Goal: Task Accomplishment & Management: Complete application form

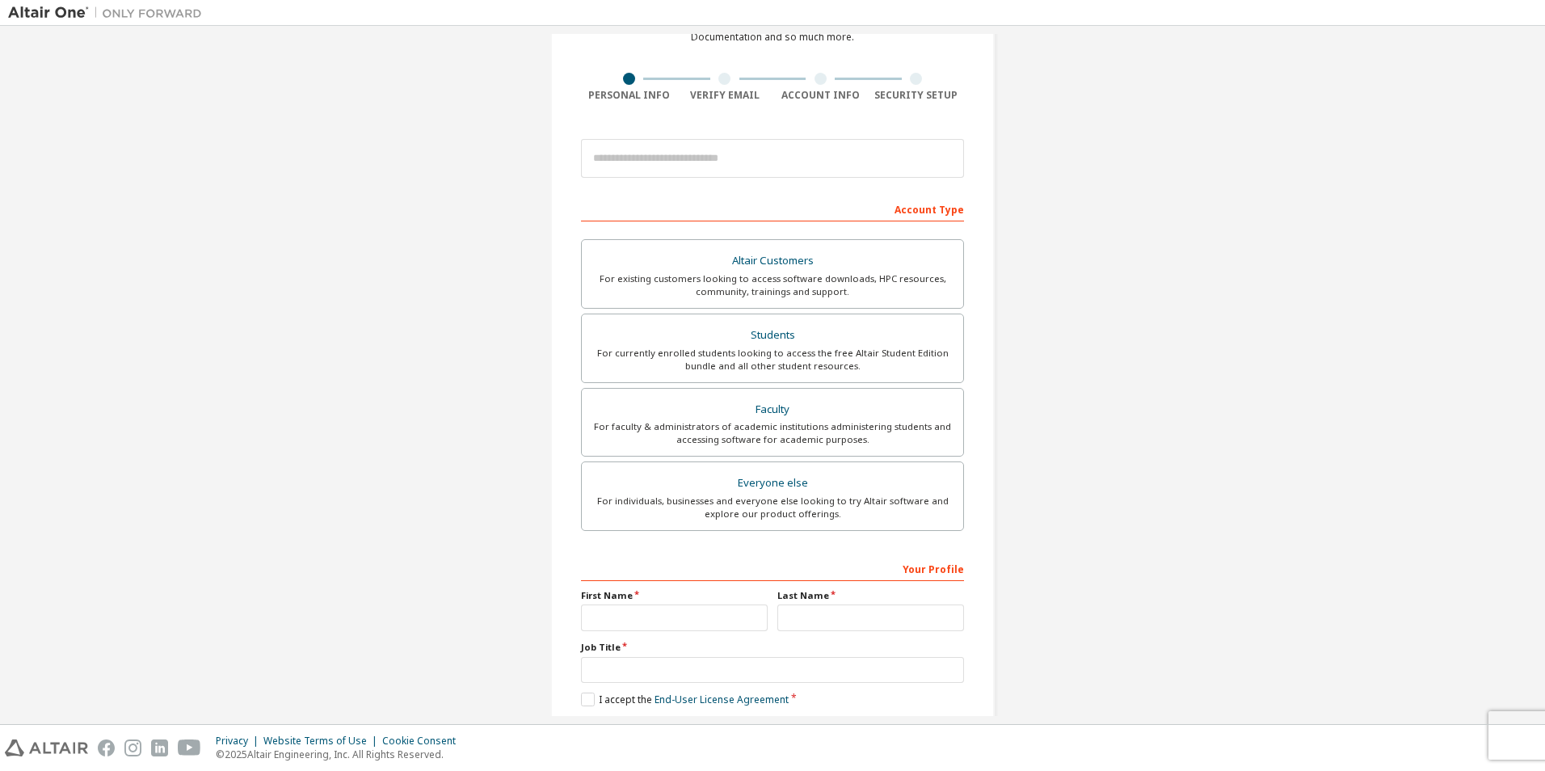
scroll to position [12, 0]
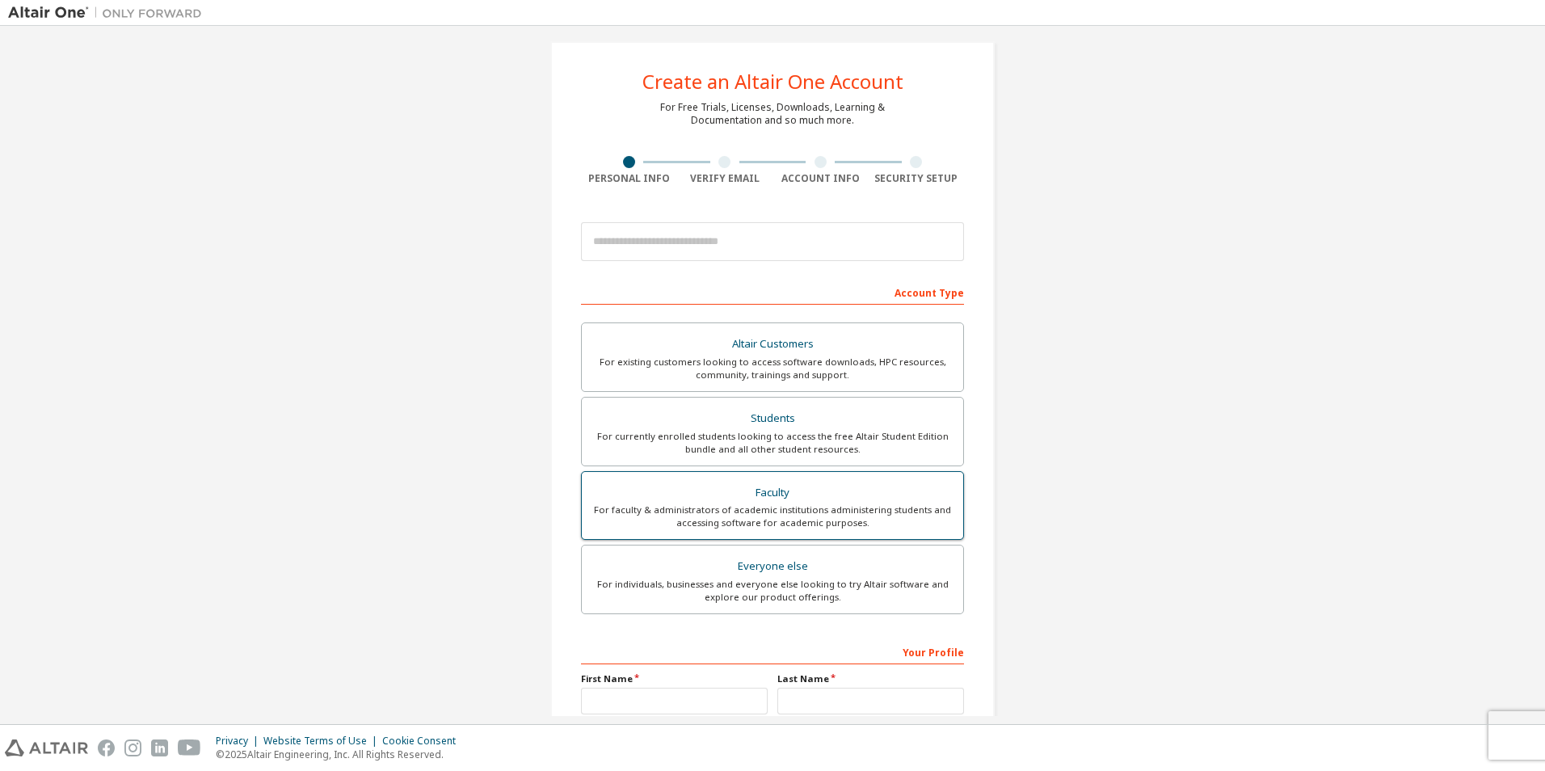
click at [881, 519] on div "For faculty & administrators of academic institutions administering students an…" at bounding box center [772, 516] width 362 height 26
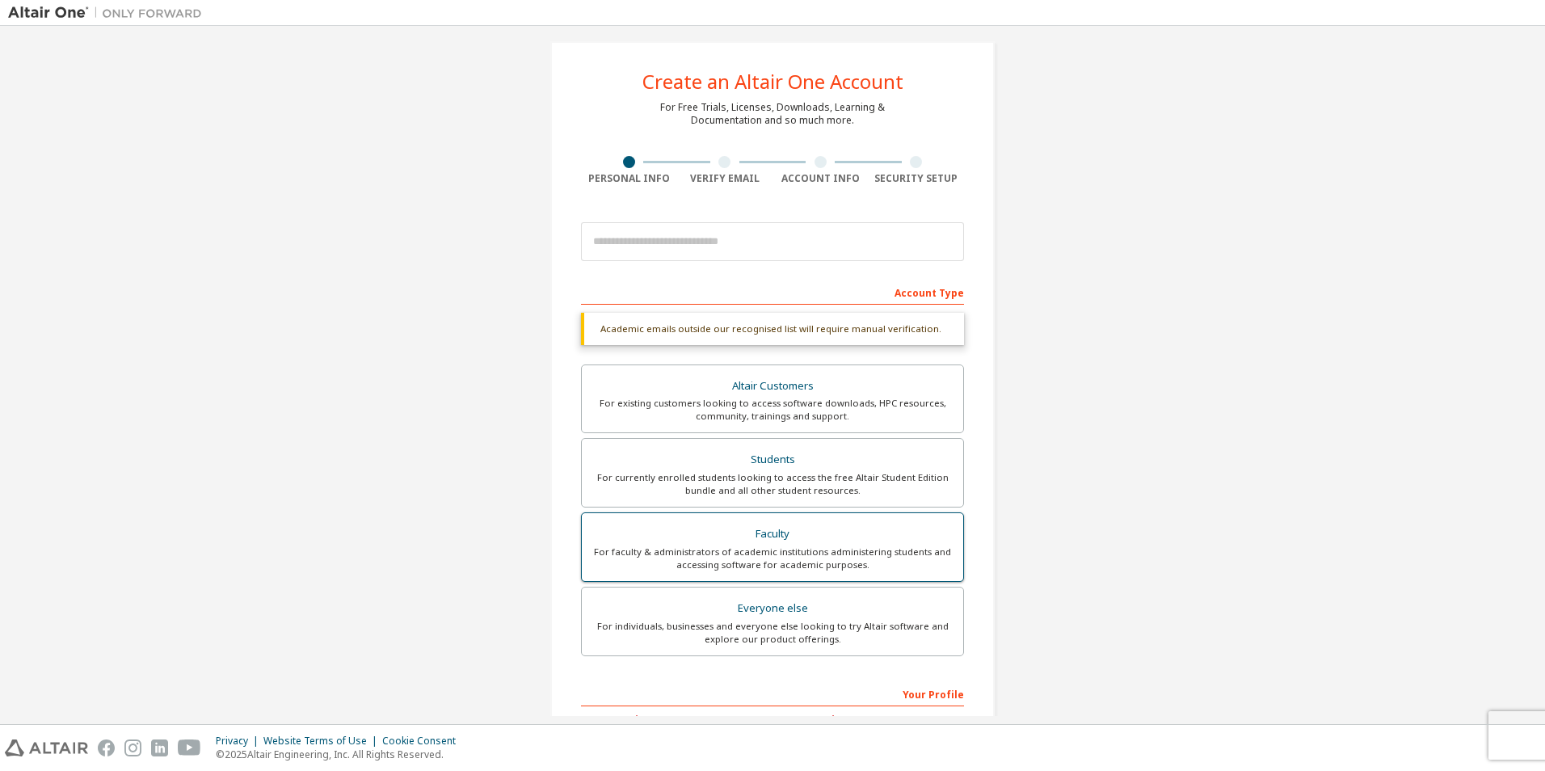
click at [881, 519] on label "Faculty For faculty & administrators of academic institutions administering stu…" at bounding box center [772, 546] width 383 height 69
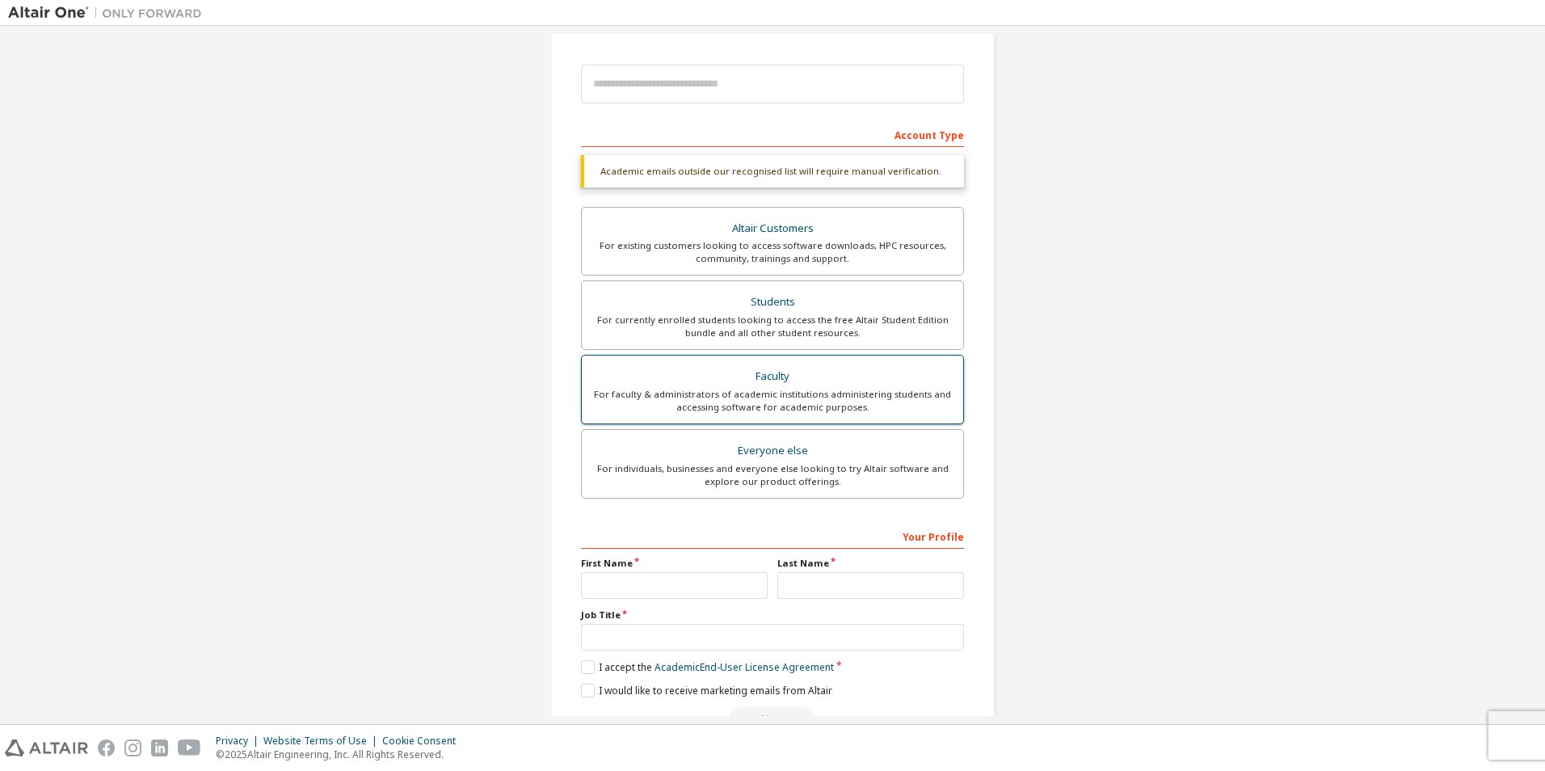
scroll to position [216, 0]
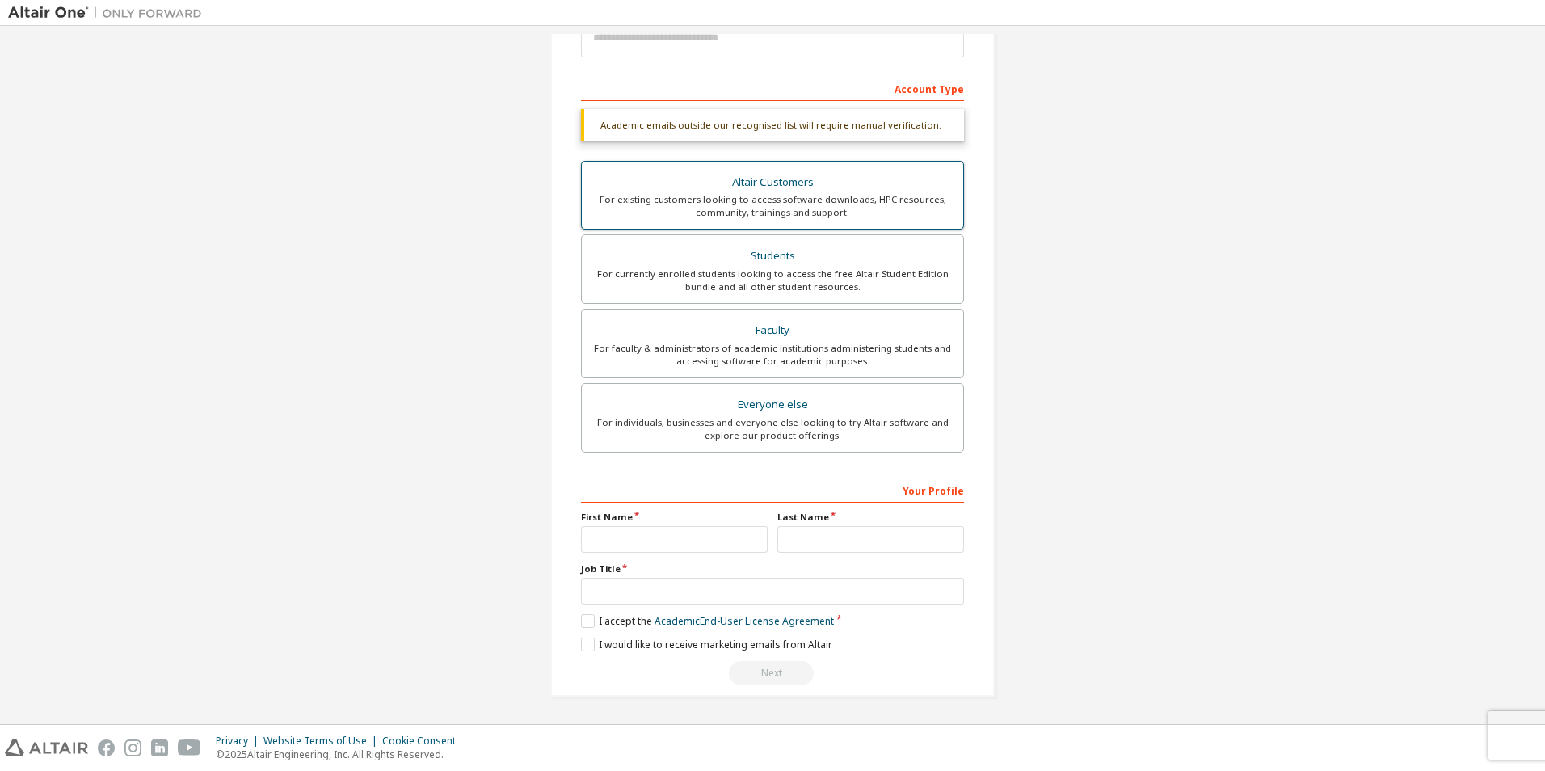
click at [803, 205] on div "For existing customers looking to access software downloads, HPC resources, com…" at bounding box center [772, 206] width 362 height 26
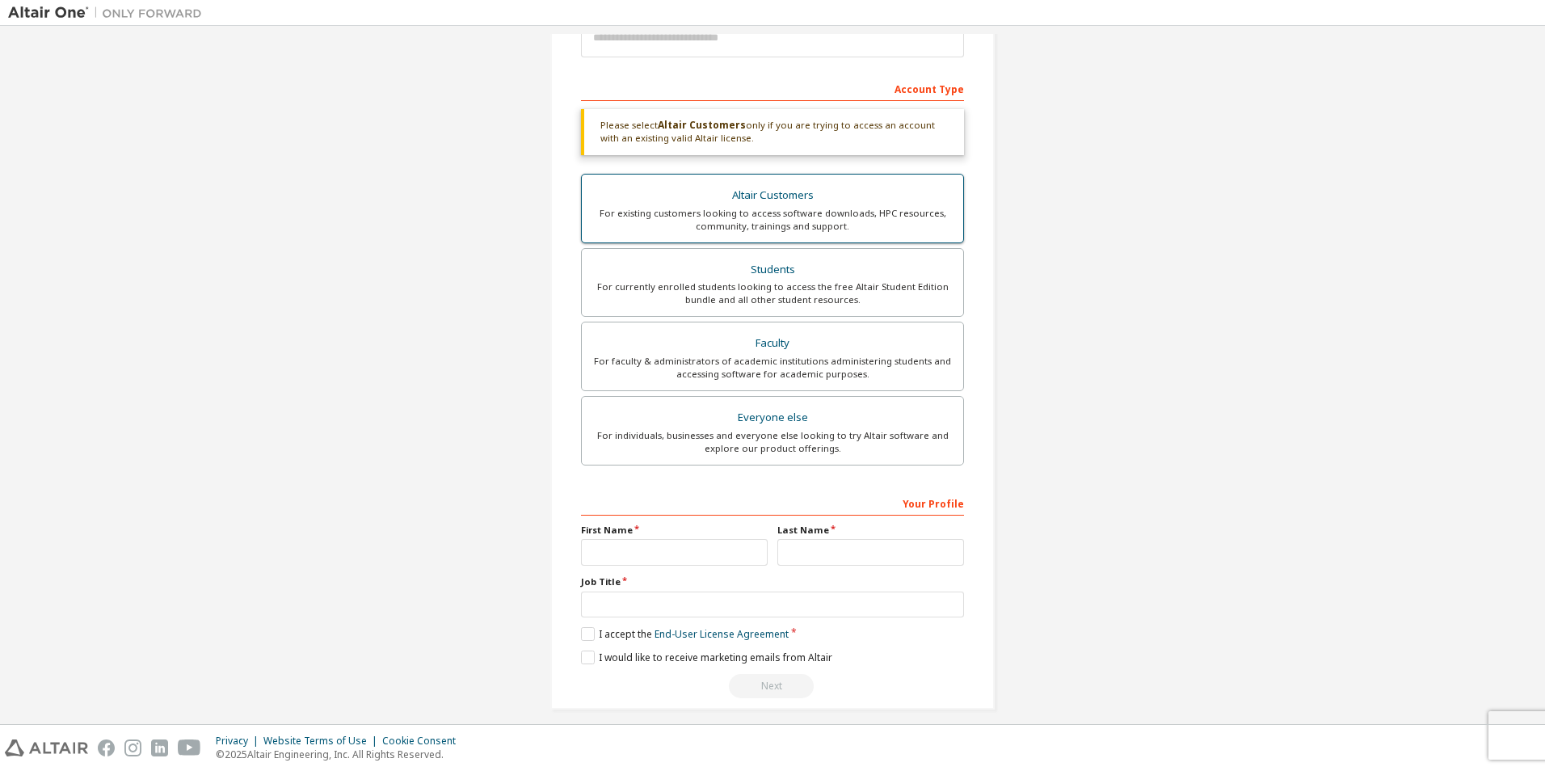
click at [804, 218] on div "For existing customers looking to access software downloads, HPC resources, com…" at bounding box center [772, 220] width 362 height 26
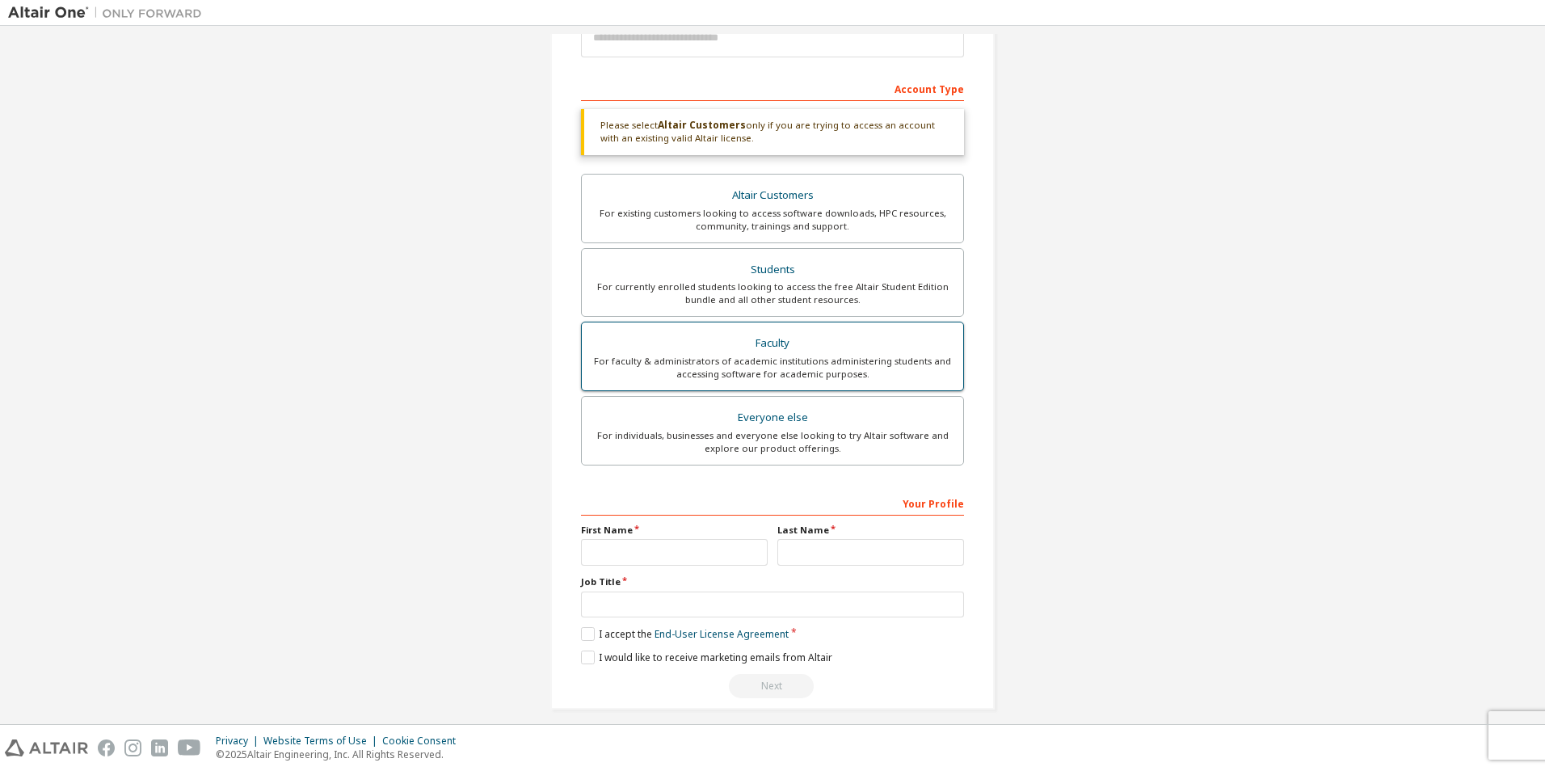
click at [808, 360] on div "For faculty & administrators of academic institutions administering students an…" at bounding box center [772, 368] width 362 height 26
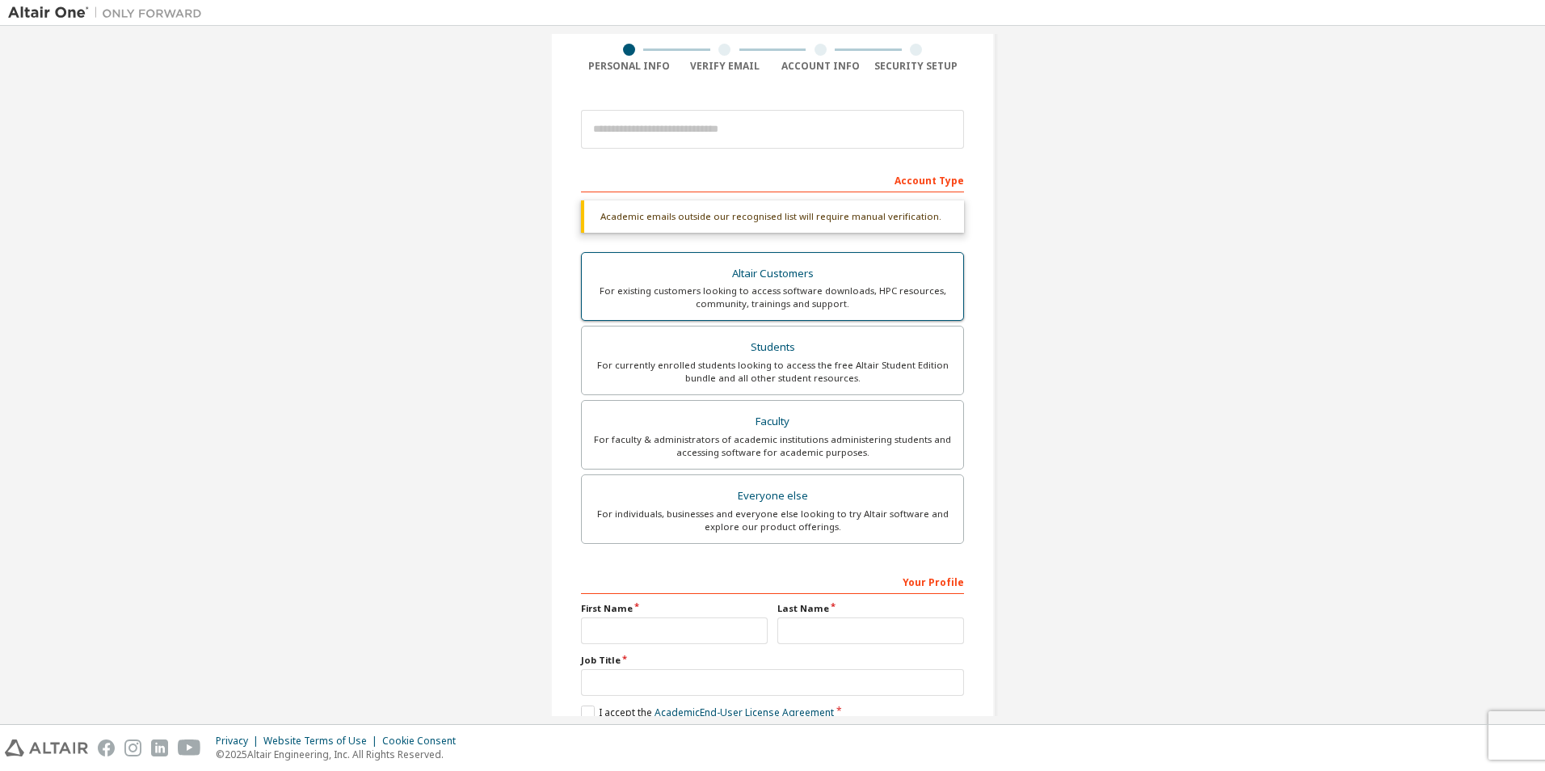
scroll to position [0, 0]
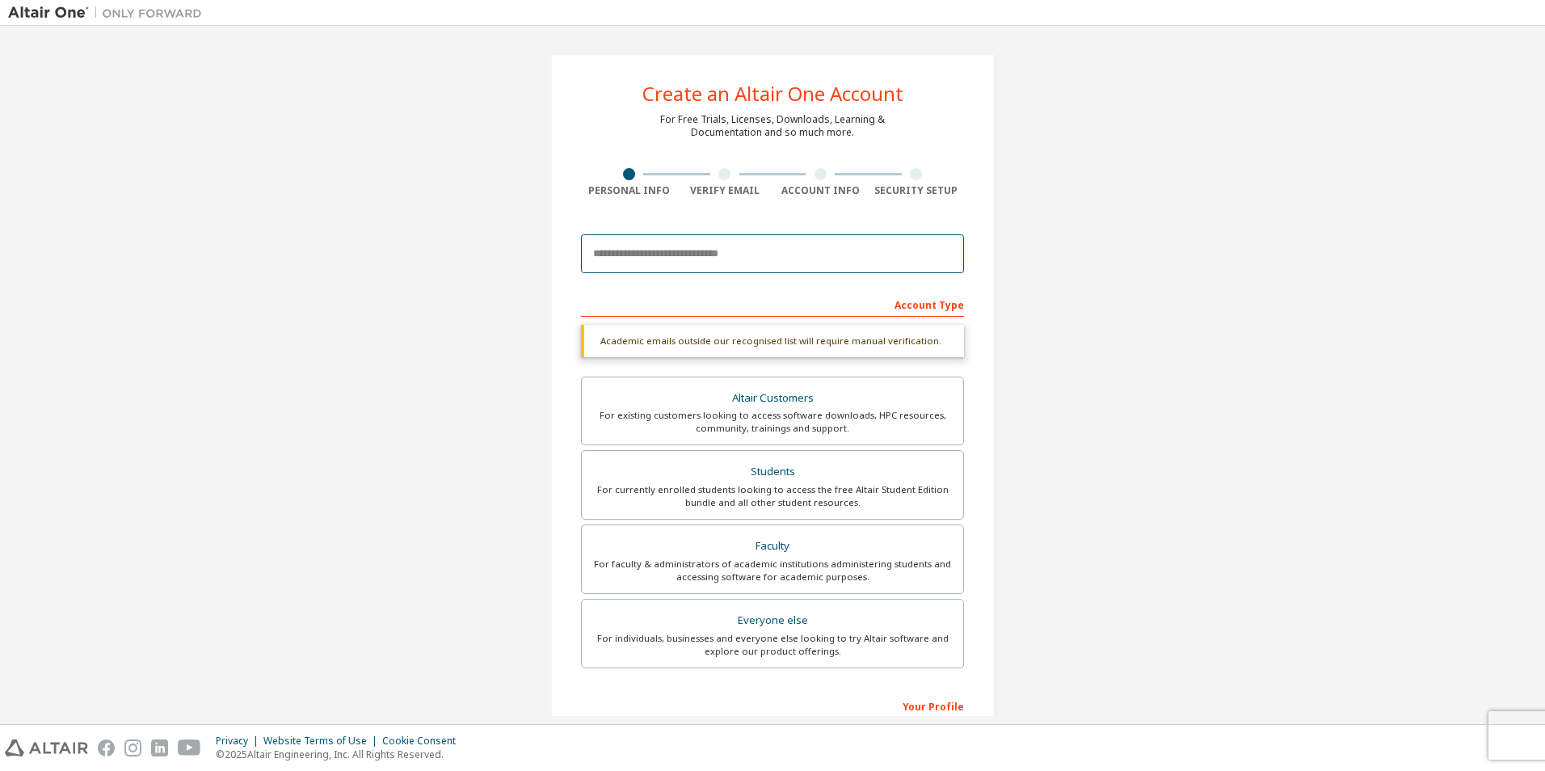
click at [744, 249] on input "email" at bounding box center [772, 253] width 383 height 39
type input "**********"
type input "*****"
type input "***"
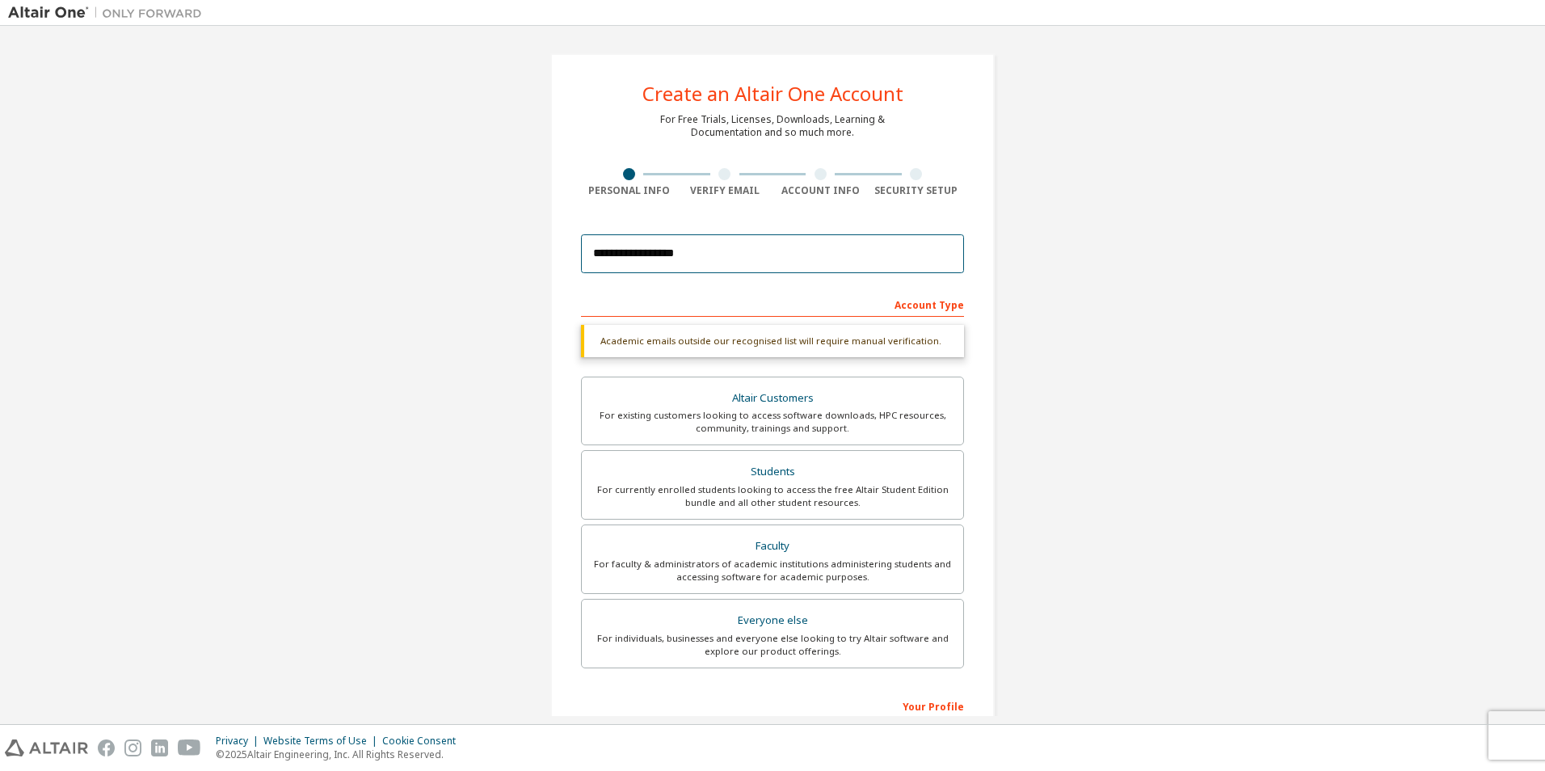
type input "**********"
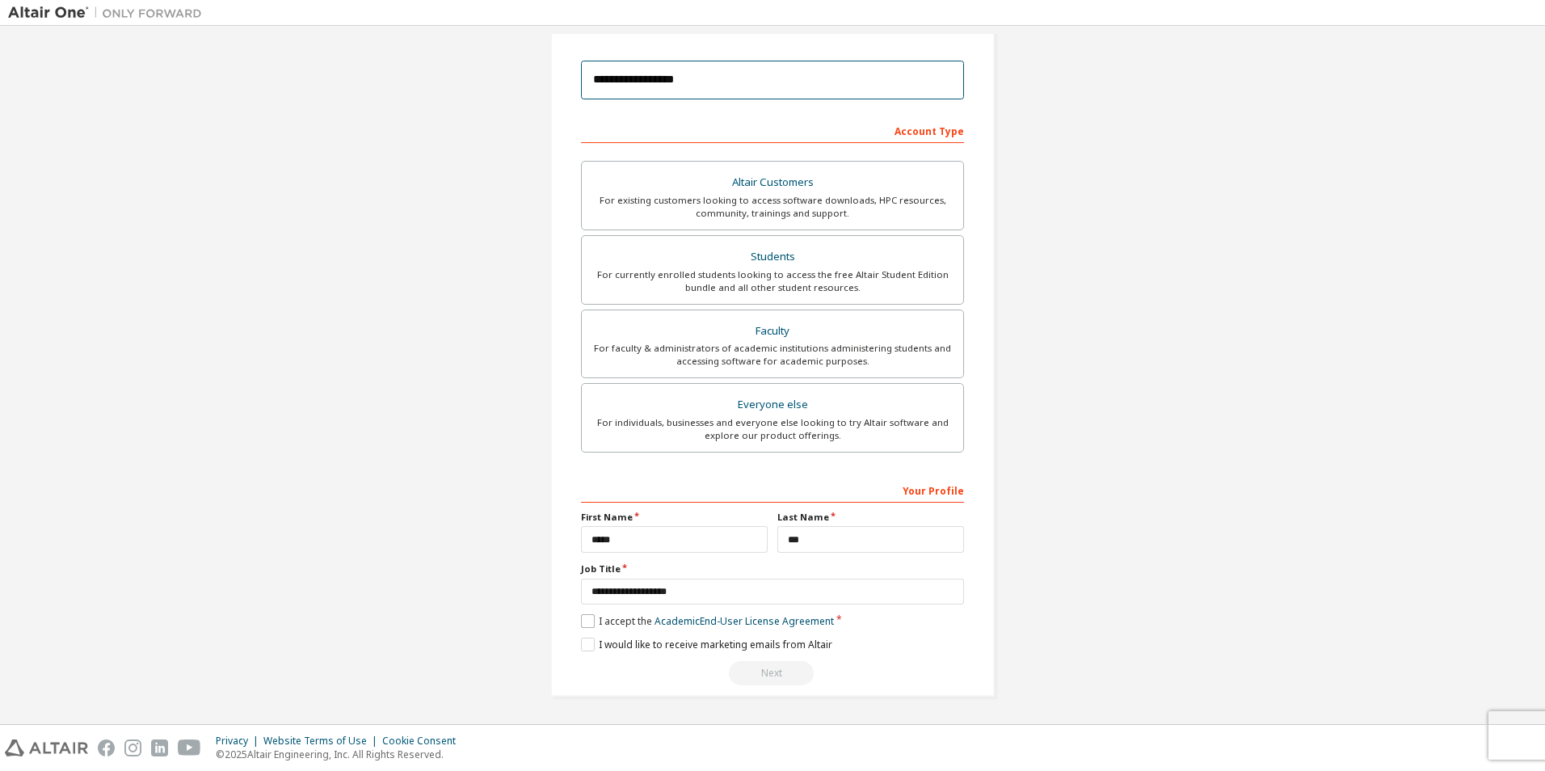
scroll to position [174, 0]
click at [590, 620] on label "I accept the Academic End-User License Agreement" at bounding box center [707, 621] width 253 height 14
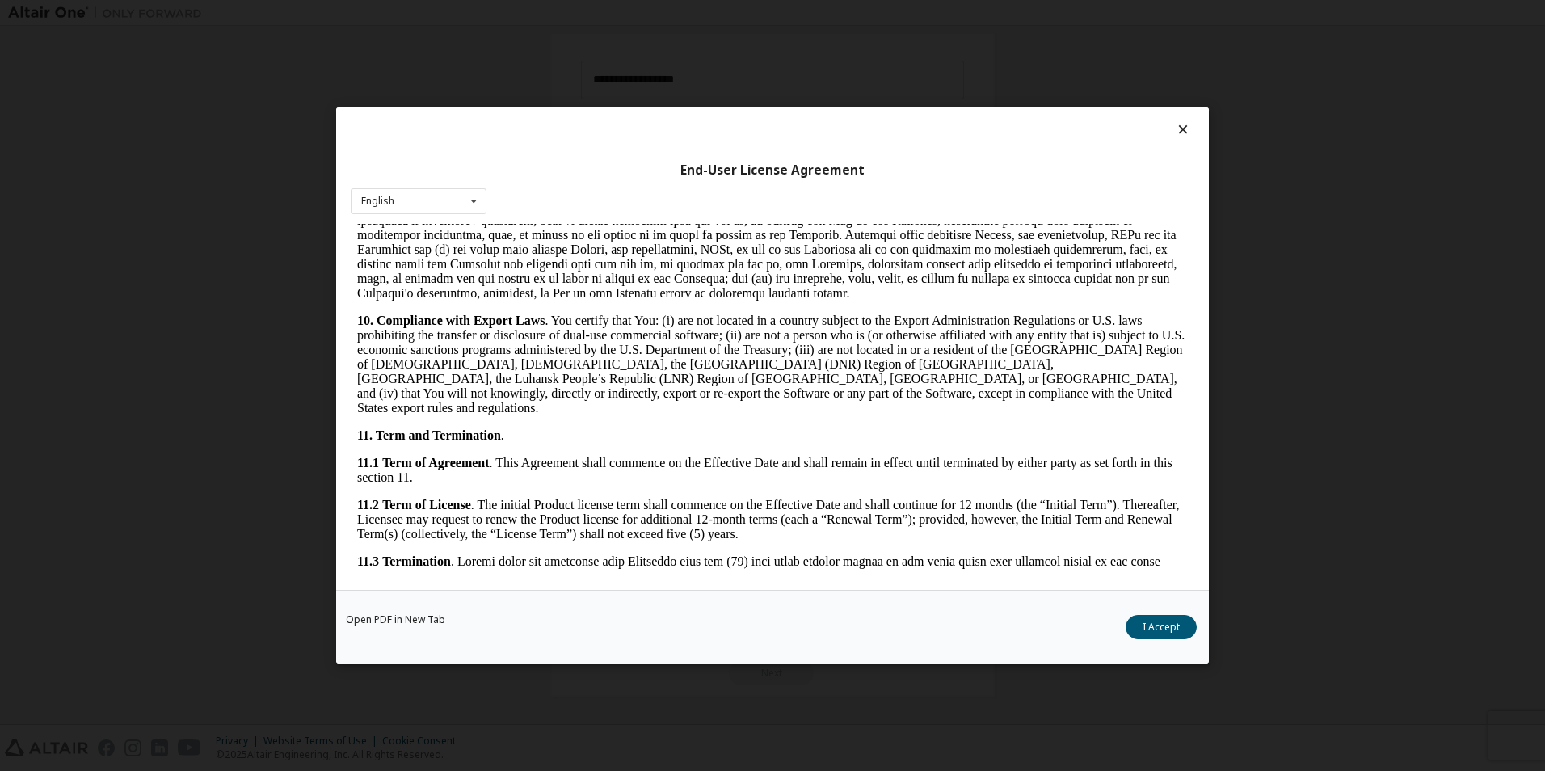
scroll to position [2552, 0]
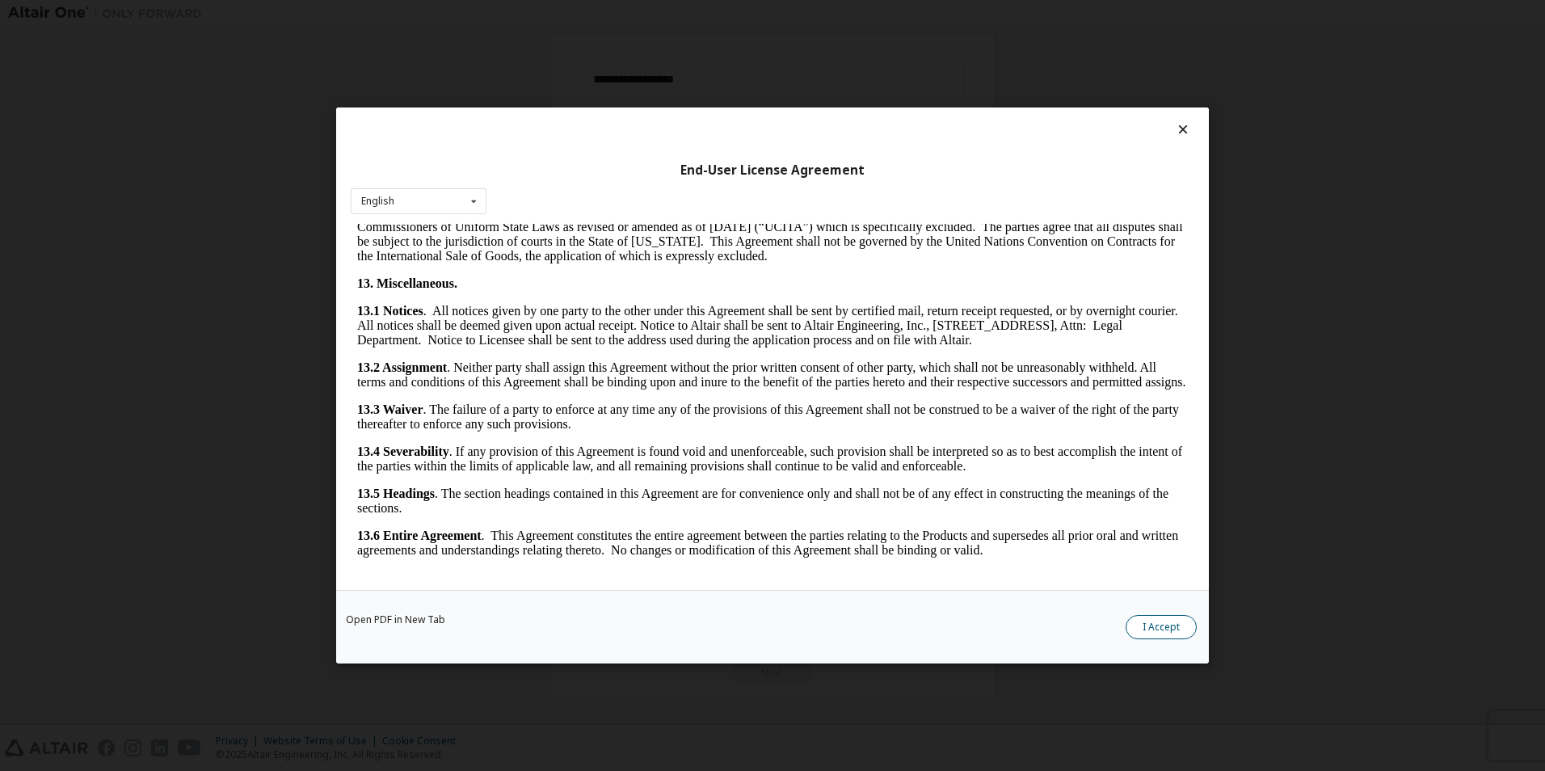
click at [1149, 632] on button "I Accept" at bounding box center [1160, 627] width 71 height 24
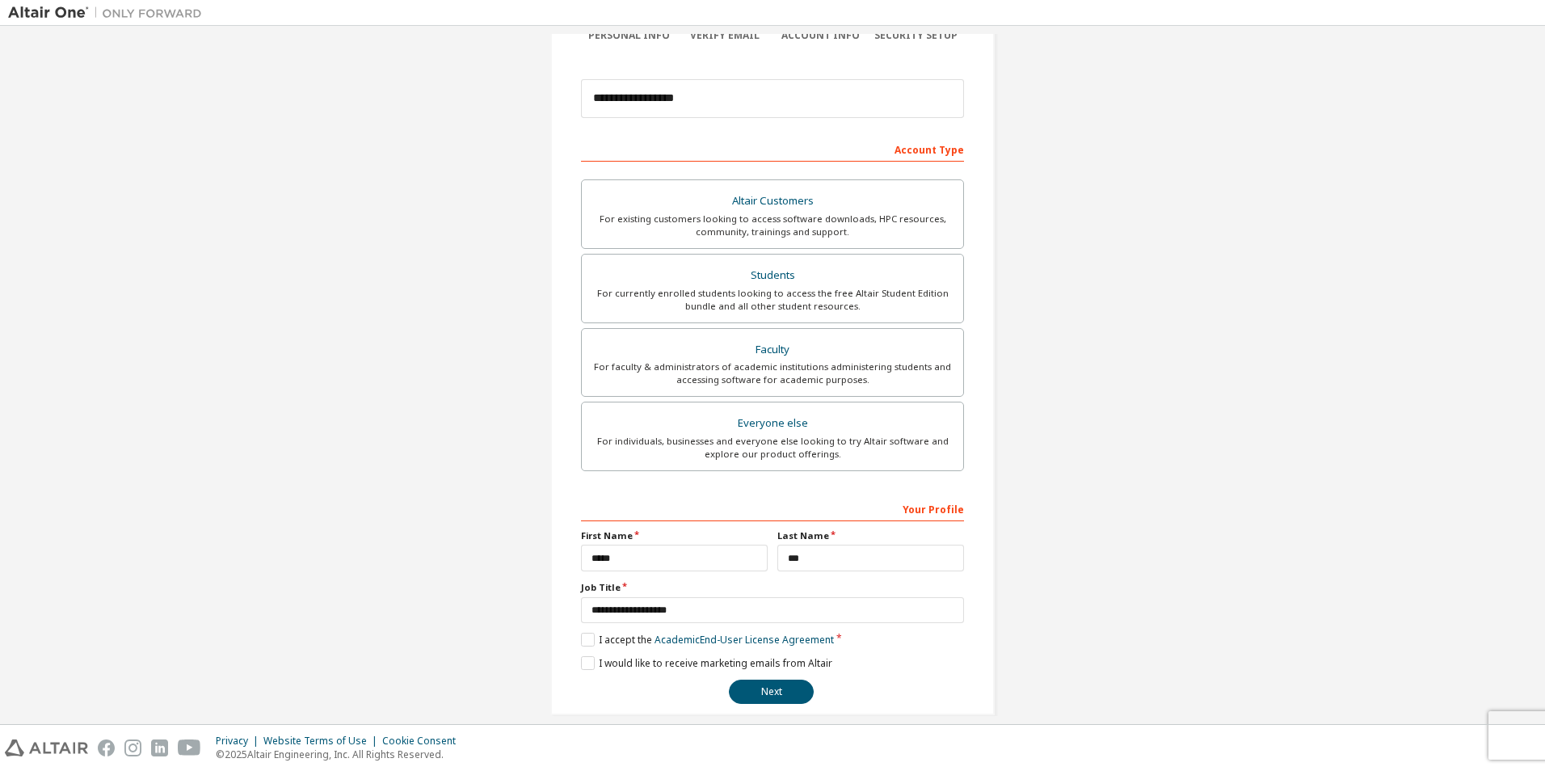
scroll to position [174, 0]
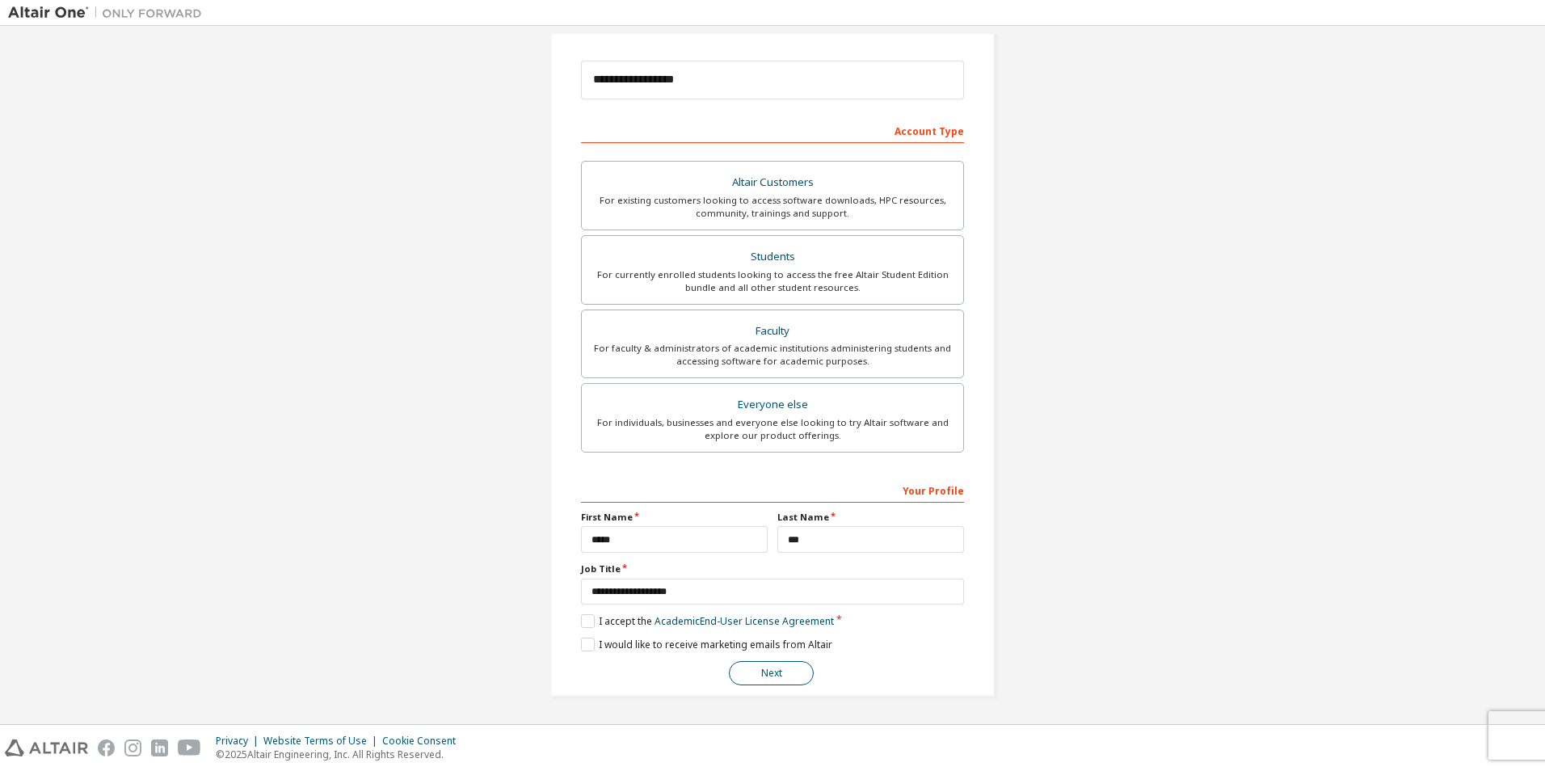
click at [775, 668] on button "Next" at bounding box center [771, 673] width 85 height 24
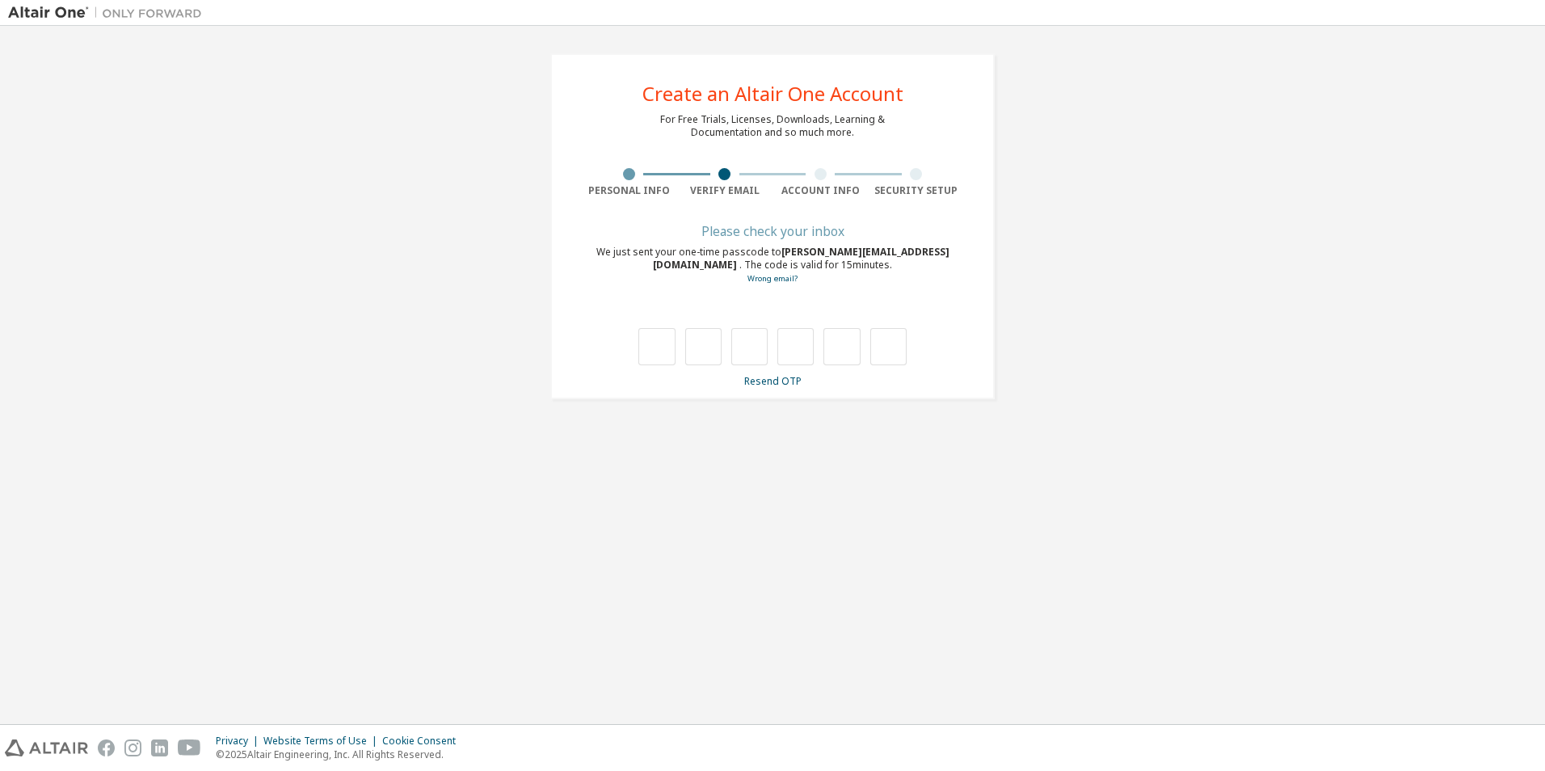
scroll to position [0, 0]
type input "*"
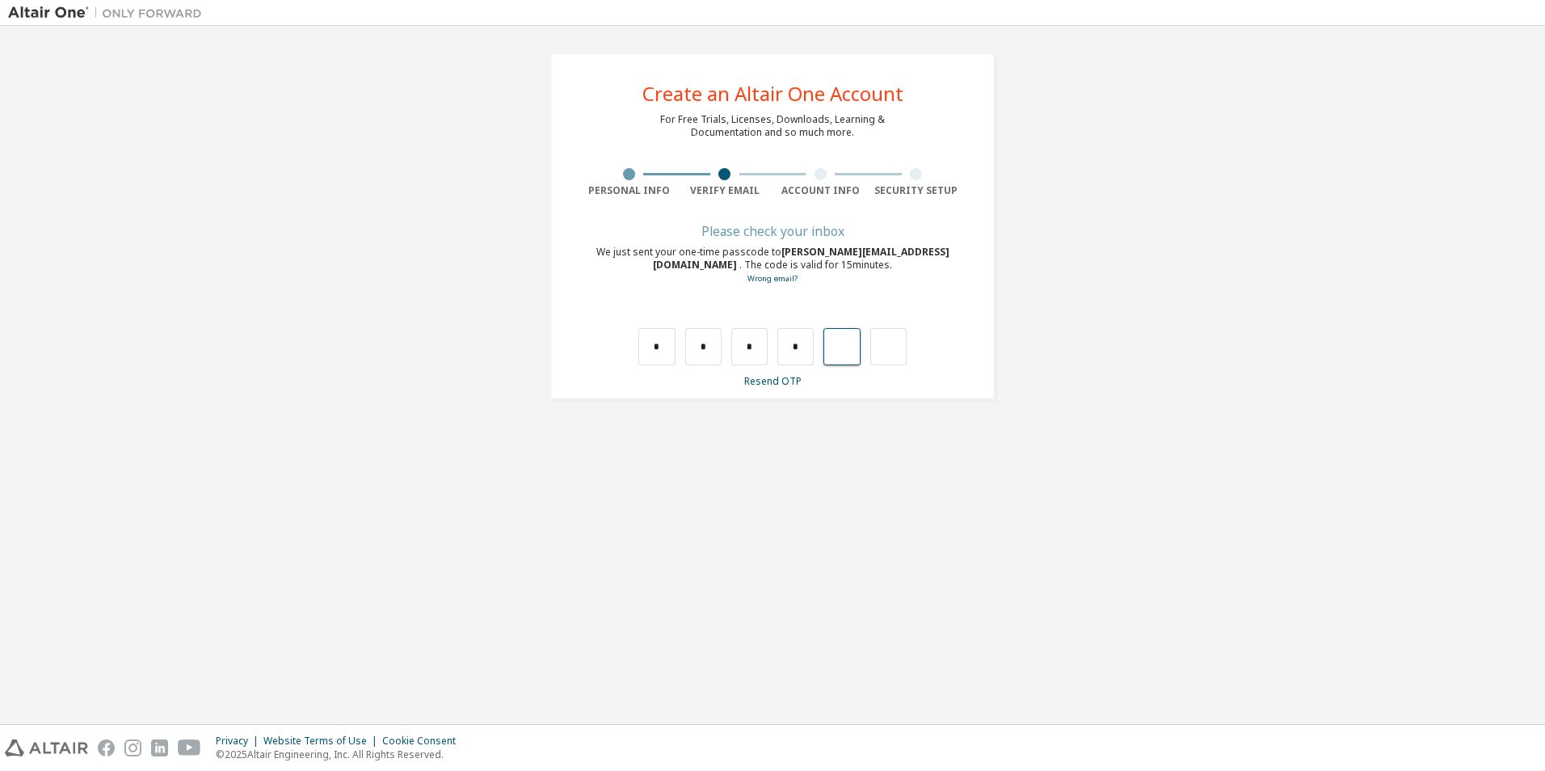
type input "*"
